Goal: Information Seeking & Learning: Learn about a topic

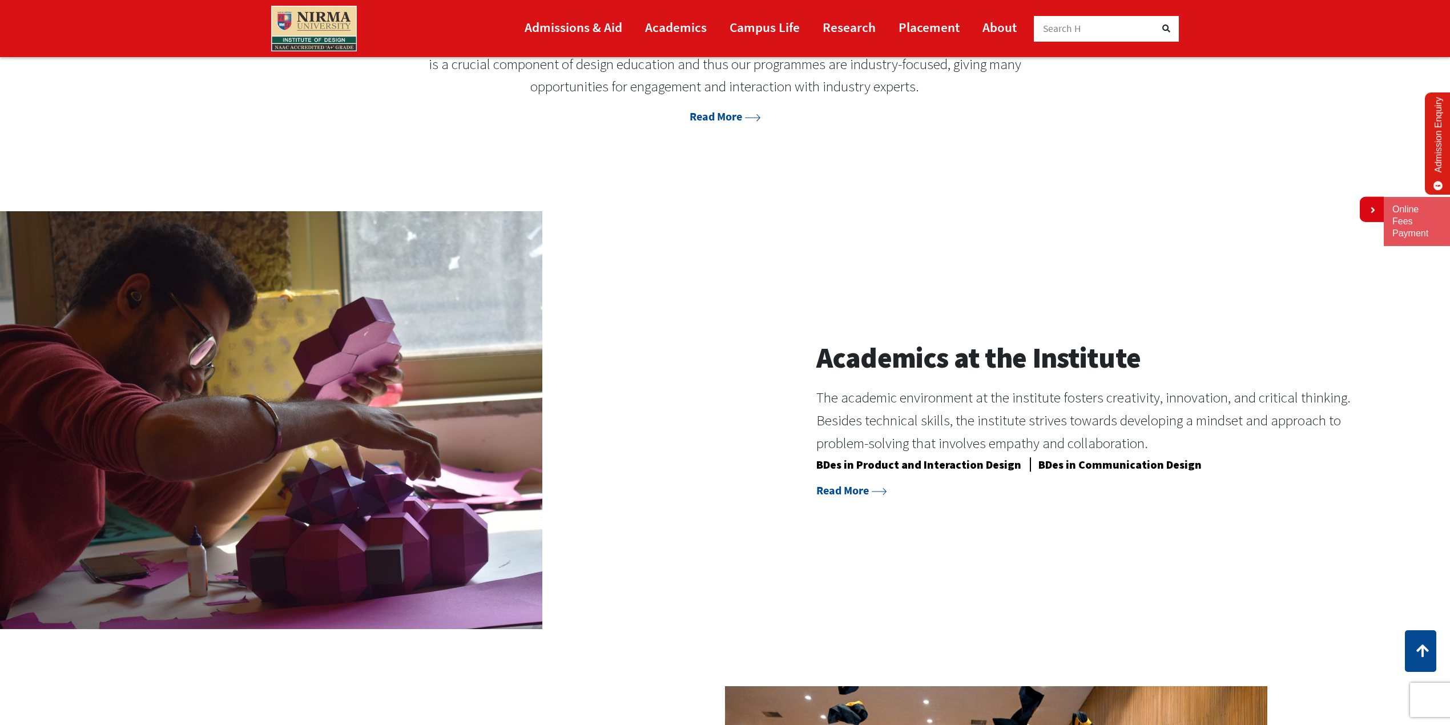
scroll to position [1106, 0]
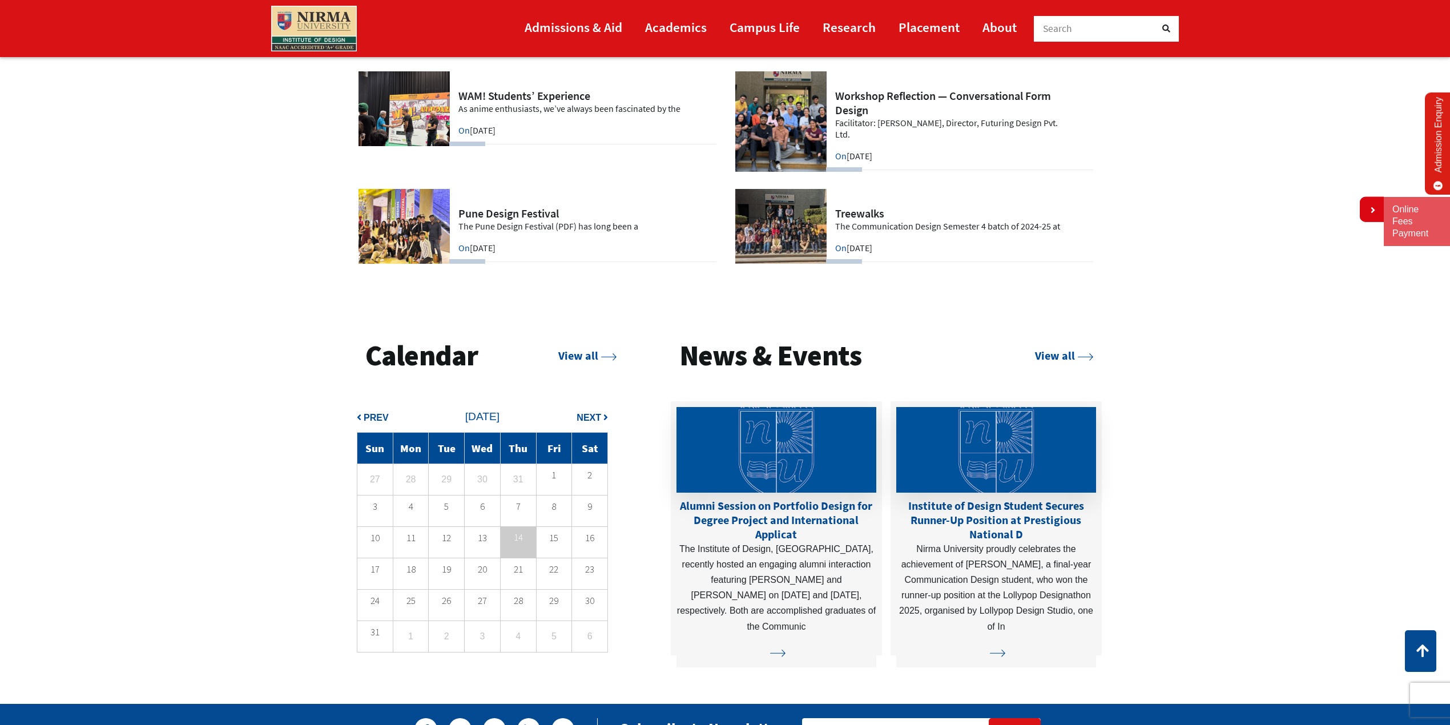
scroll to position [2941, 0]
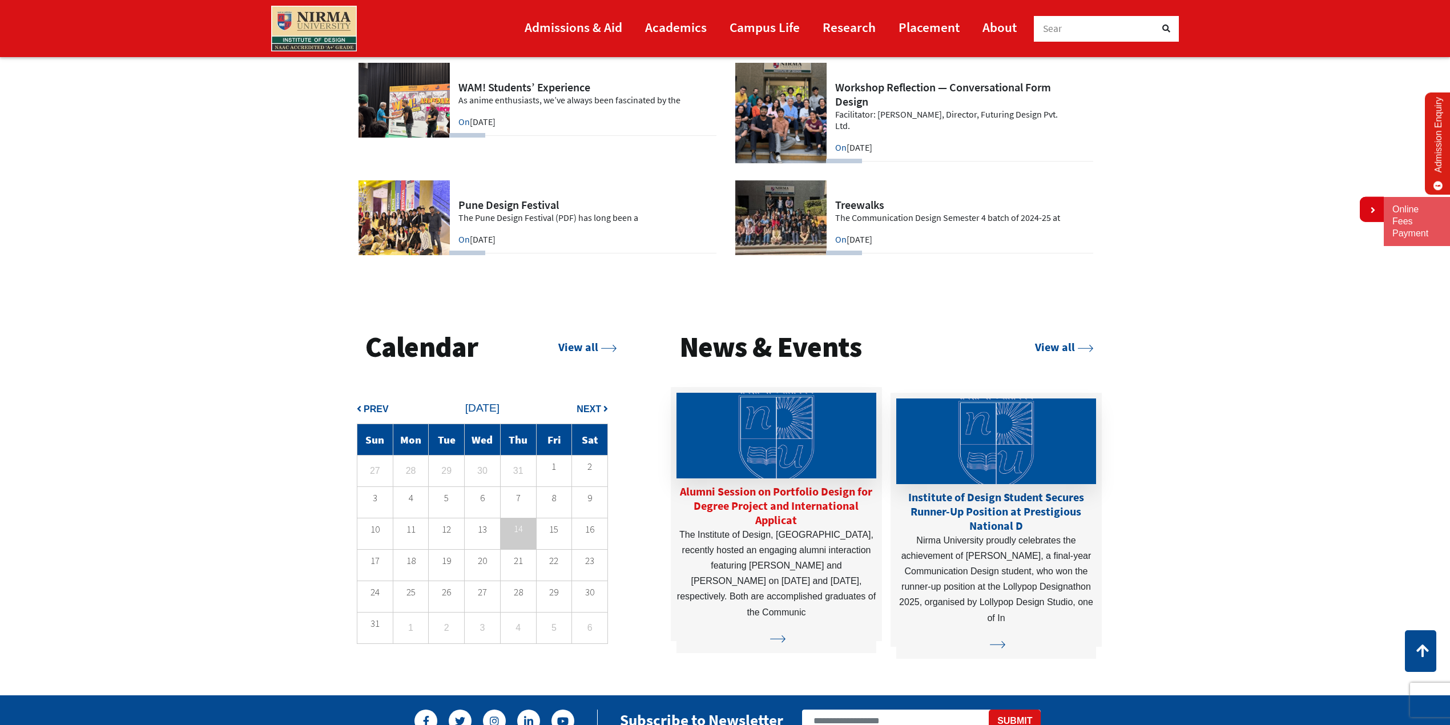
click at [821, 459] on img at bounding box center [776, 436] width 200 height 86
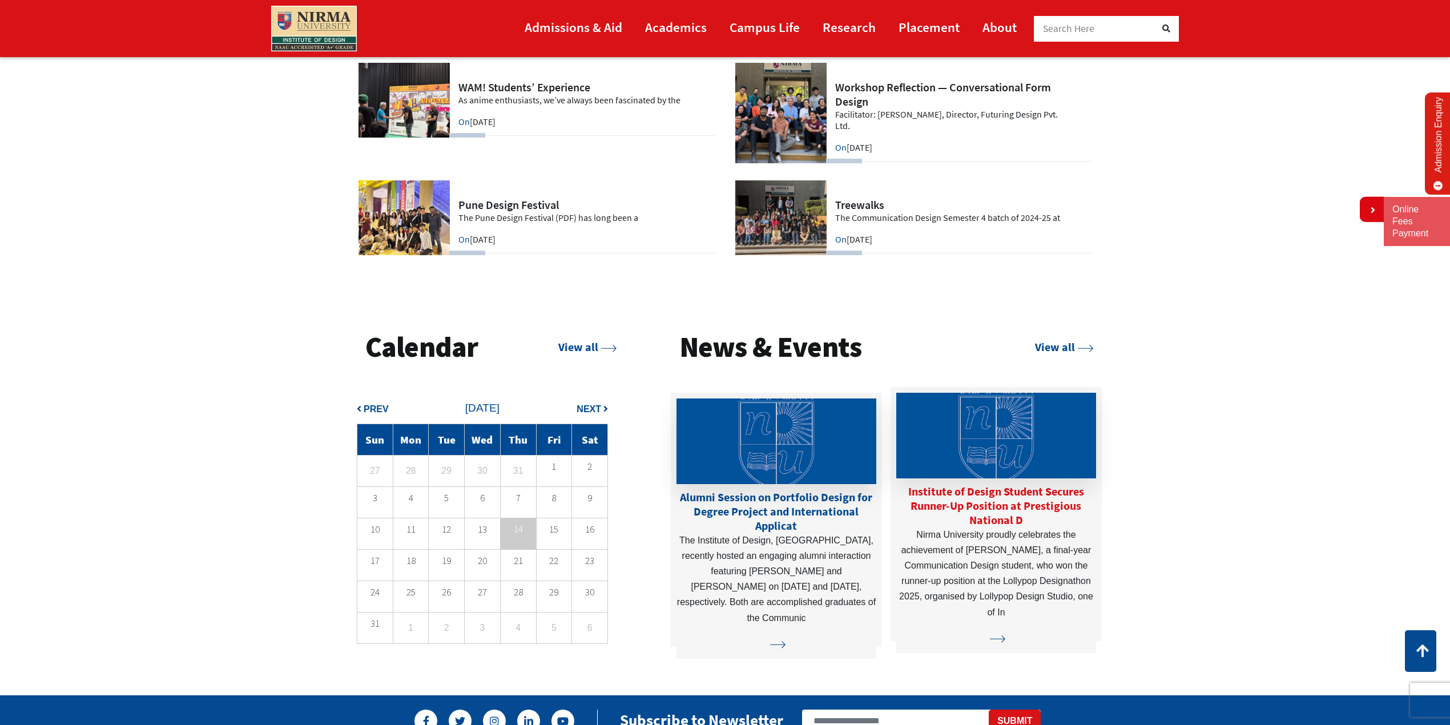
click at [1067, 438] on img at bounding box center [996, 436] width 200 height 86
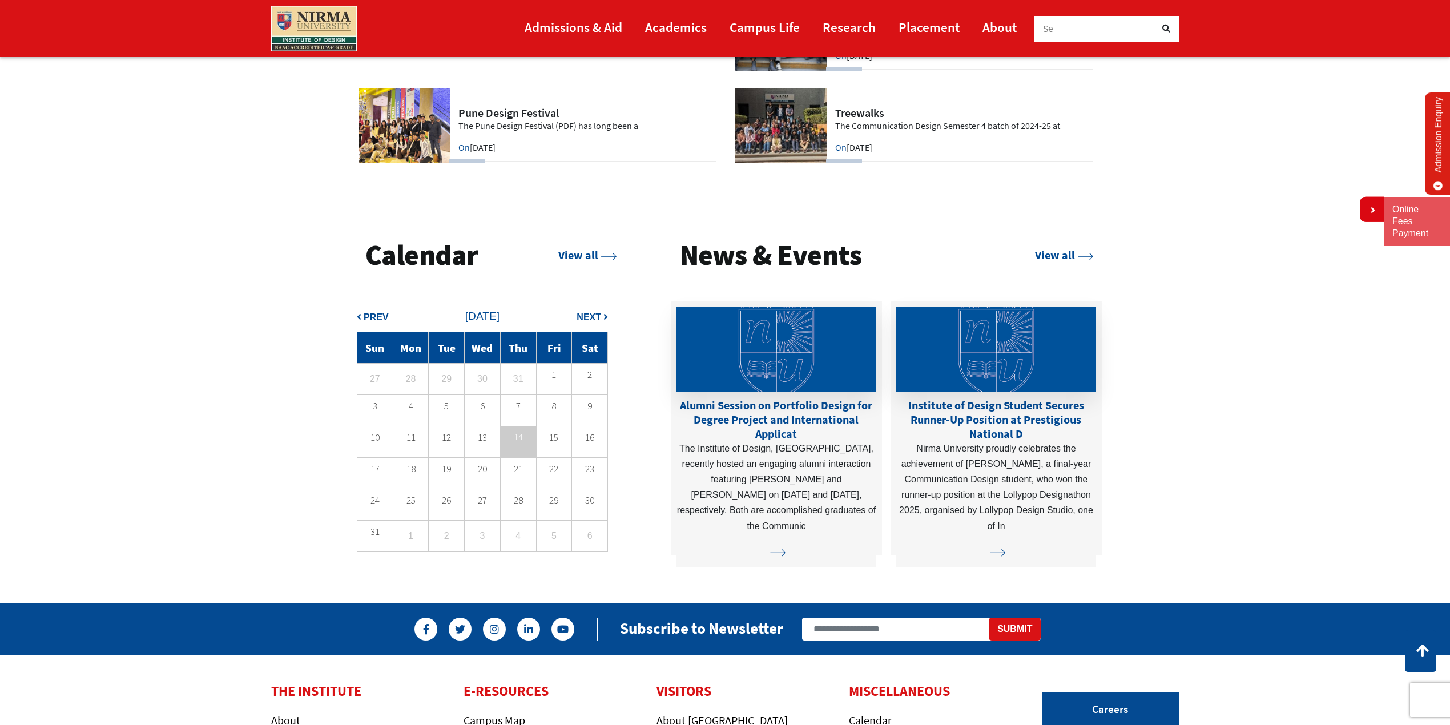
scroll to position [2994, 0]
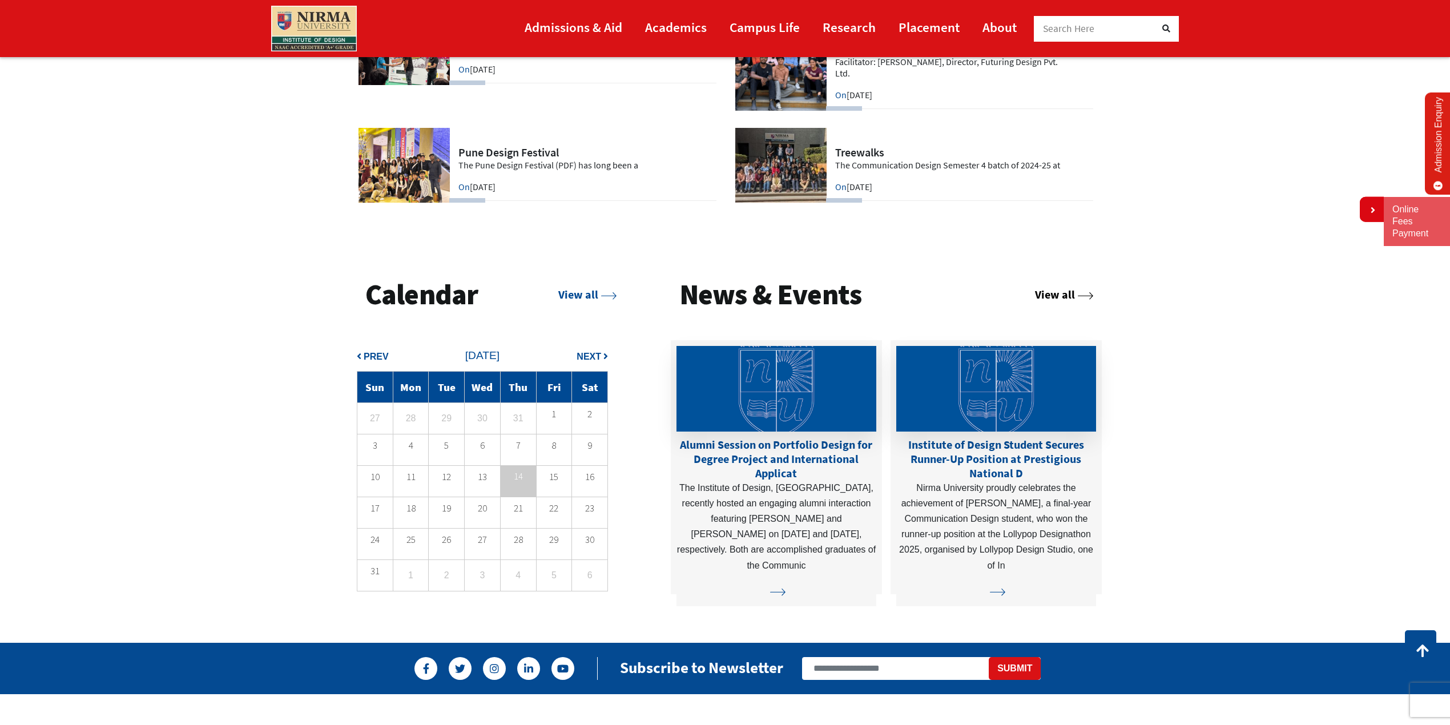
click at [1051, 295] on link "View all" at bounding box center [1064, 294] width 58 height 14
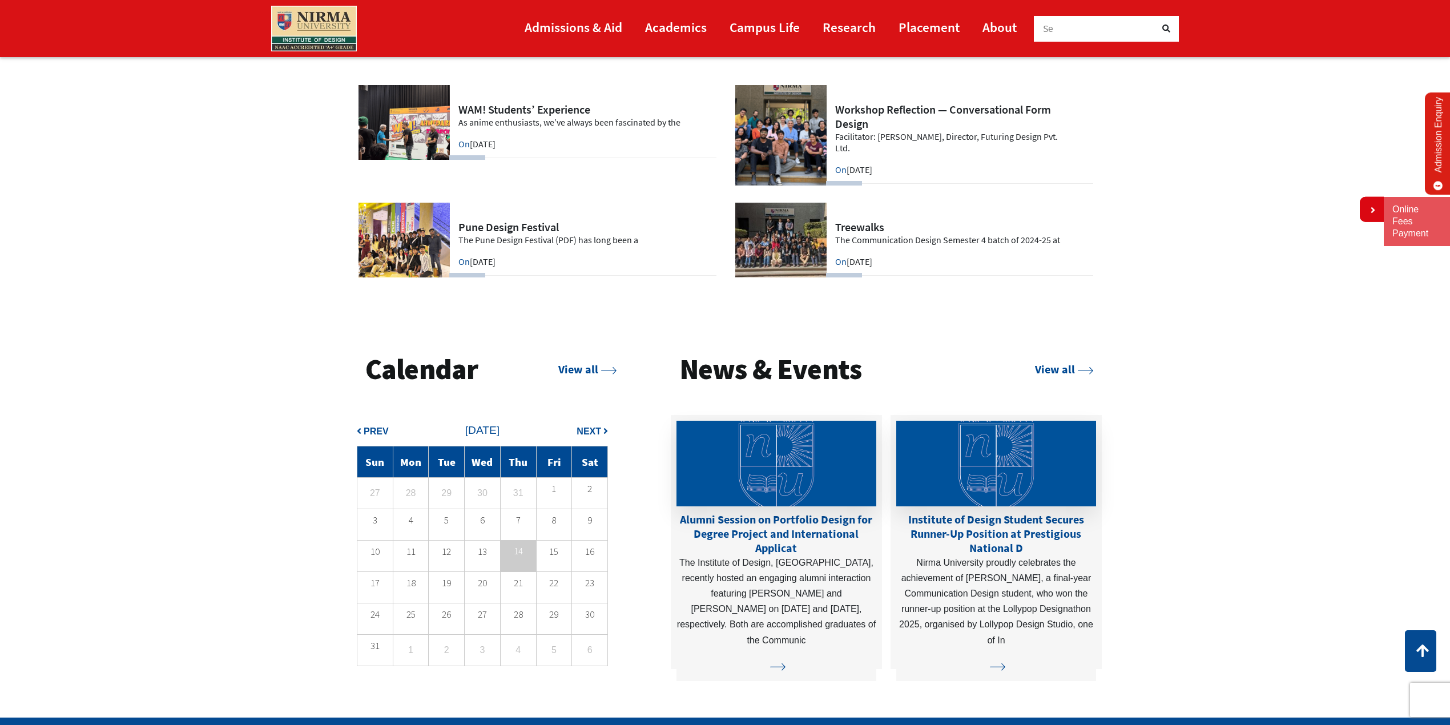
scroll to position [3280, 0]
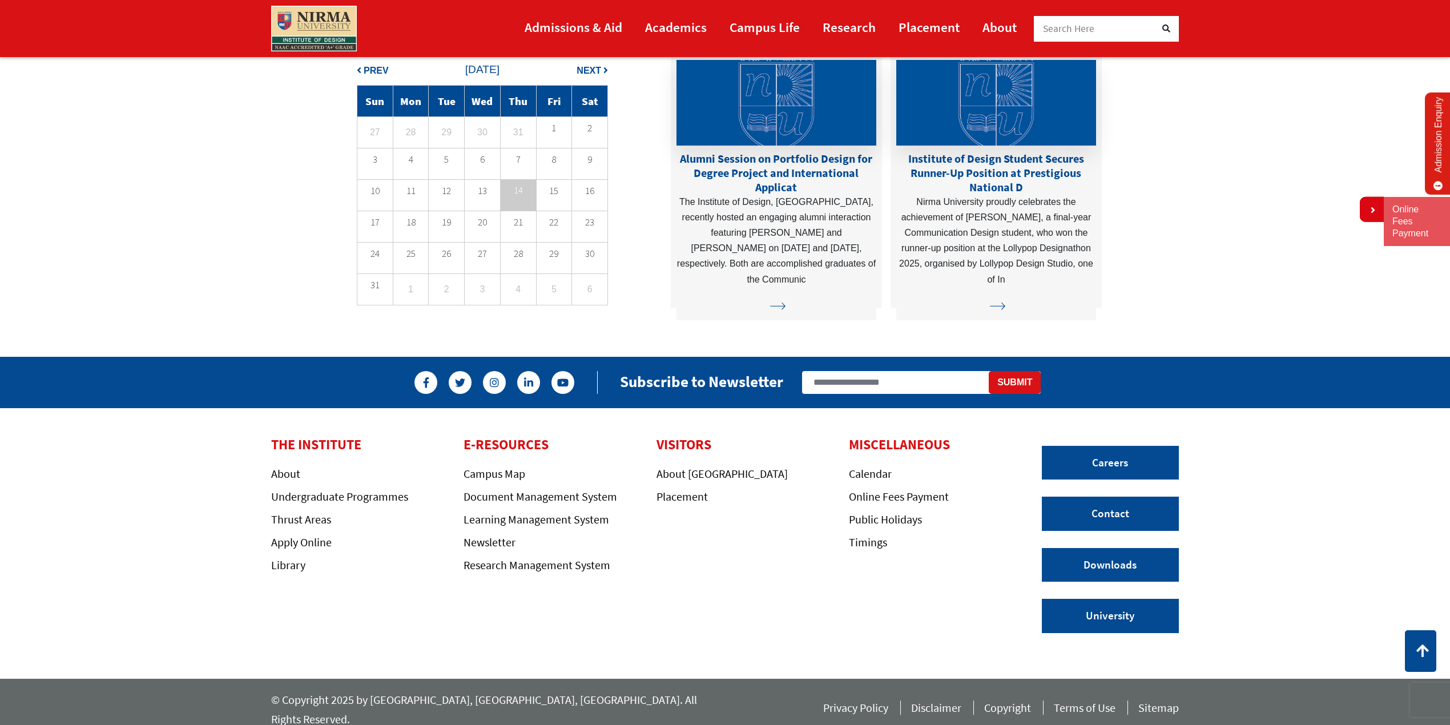
click at [377, 72] on span "Prev" at bounding box center [376, 71] width 25 height 10
click at [588, 71] on span "Next" at bounding box center [589, 71] width 25 height 10
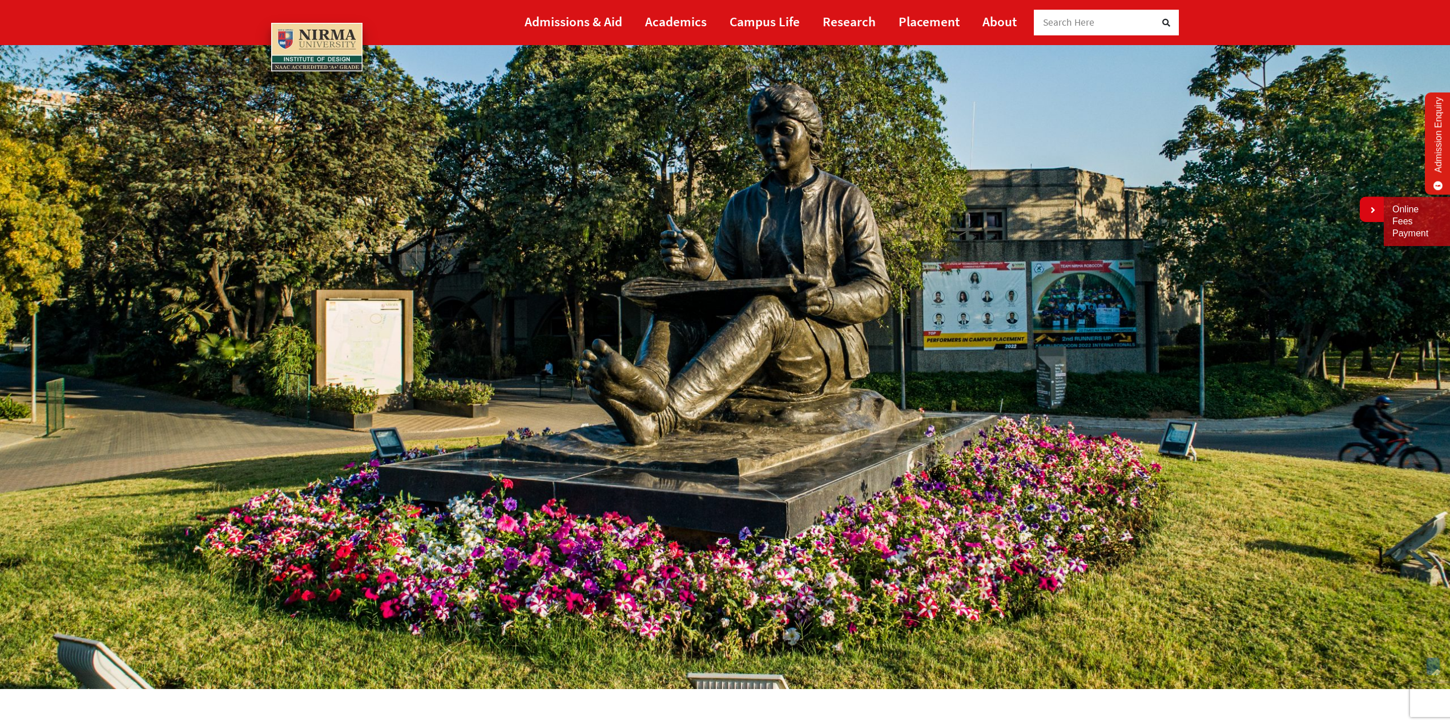
scroll to position [126, 0]
